Goal: Task Accomplishment & Management: Manage account settings

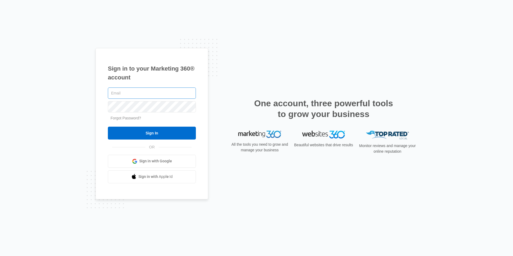
drag, startPoint x: 114, startPoint y: 91, endPoint x: 116, endPoint y: 93, distance: 3.1
click at [116, 92] on input "text" at bounding box center [152, 92] width 88 height 11
type input "[EMAIL_ADDRESS][PERSON_NAME][DOMAIN_NAME]"
click at [113, 96] on input "text" at bounding box center [152, 92] width 88 height 11
click at [139, 91] on input "holywood.[PERSON_NAME]" at bounding box center [152, 92] width 88 height 11
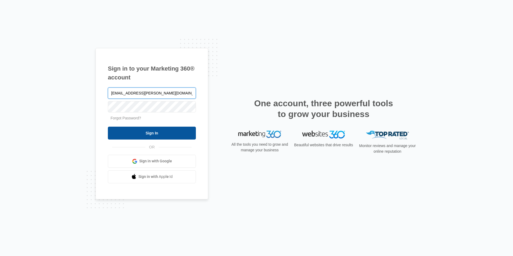
type input "[EMAIL_ADDRESS][PERSON_NAME][DOMAIN_NAME]"
click at [141, 132] on input "Sign In" at bounding box center [152, 133] width 88 height 13
